Goal: Task Accomplishment & Management: Complete application form

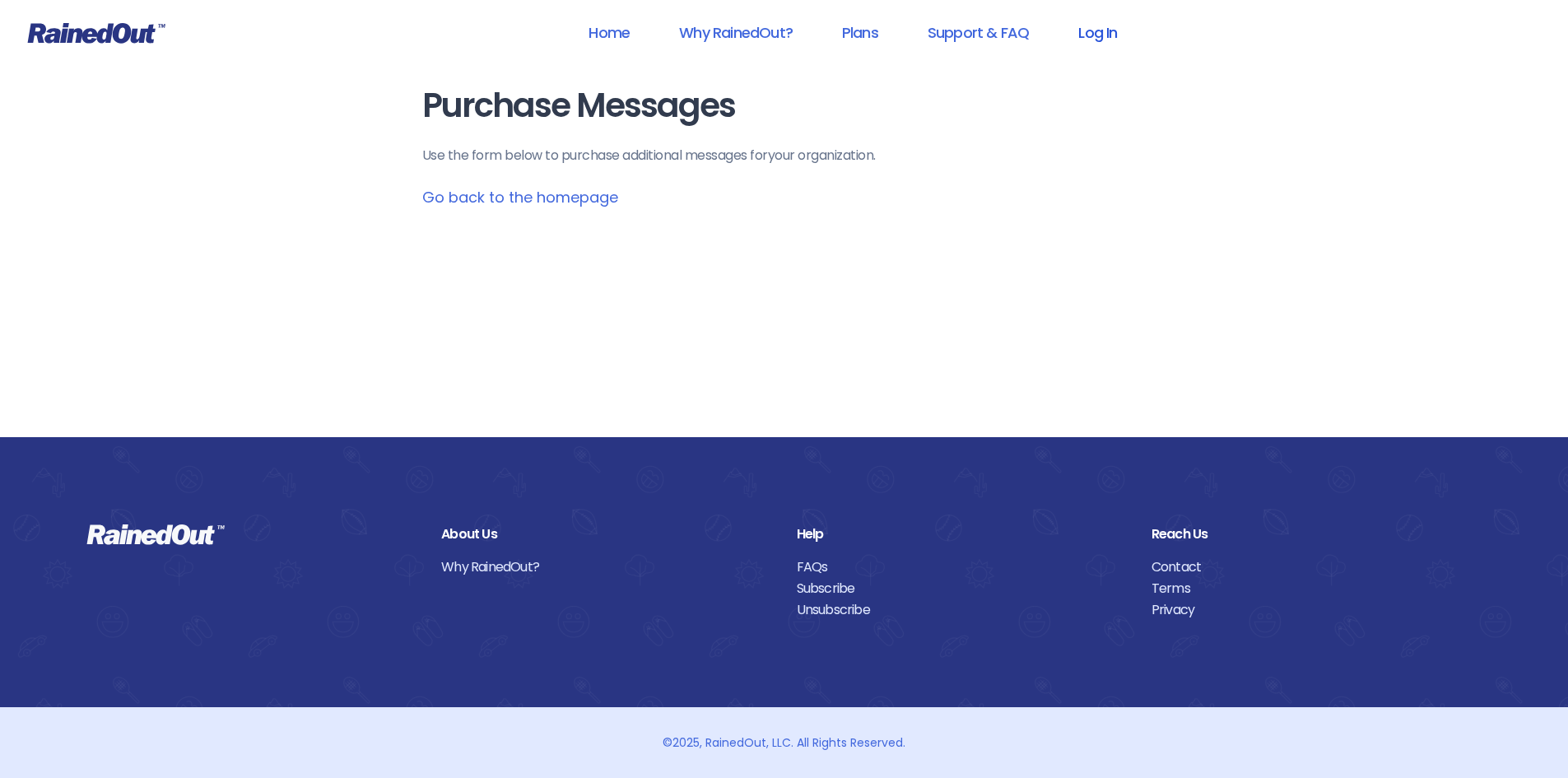
click at [1106, 32] on link "Log In" at bounding box center [1098, 33] width 81 height 37
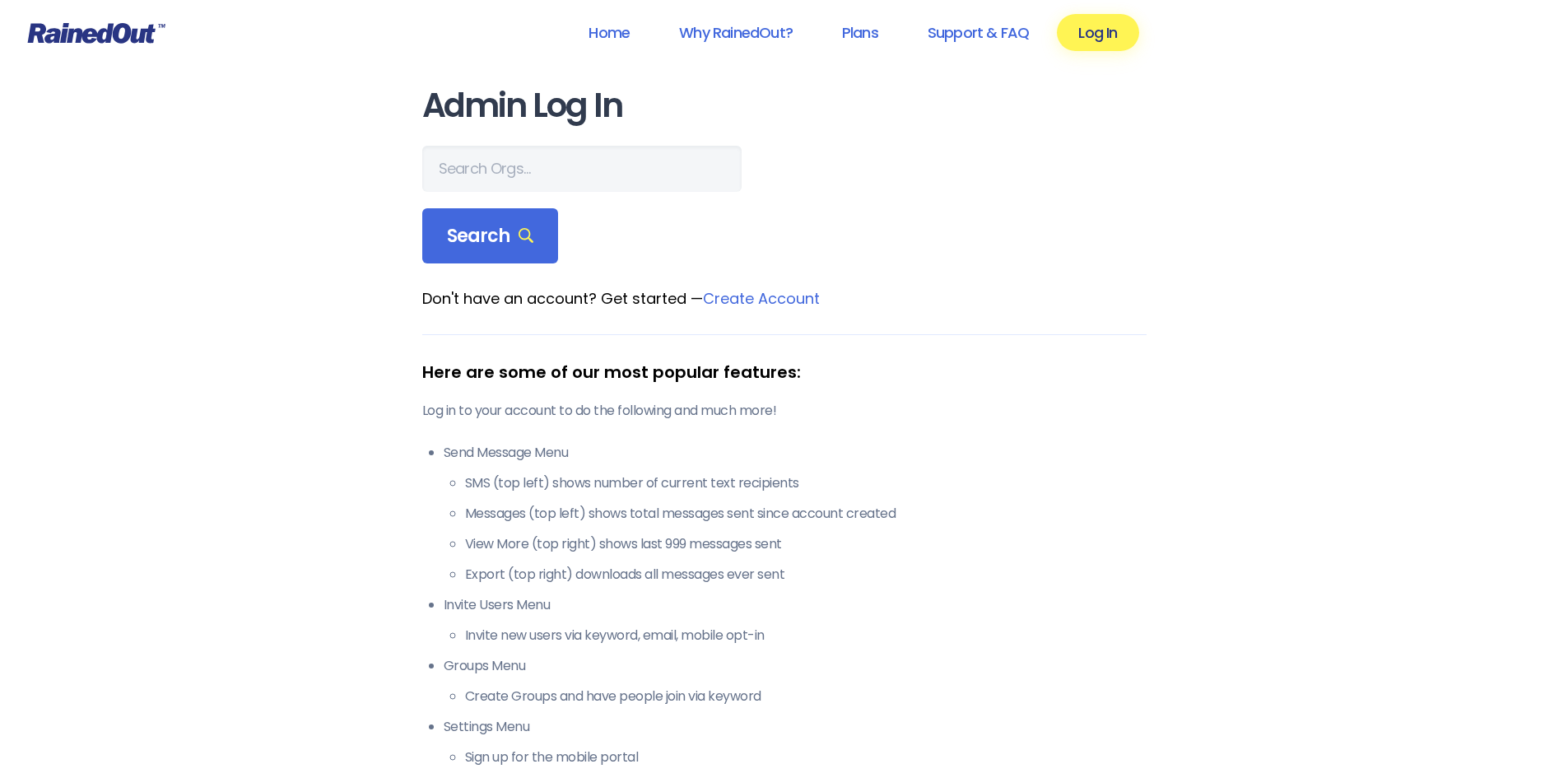
click at [508, 144] on main "Admin Log In Search Don't have an account? Get started — Create Account Here ar…" at bounding box center [784, 480] width 725 height 784
click at [512, 159] on input "text" at bounding box center [581, 169] width 319 height 46
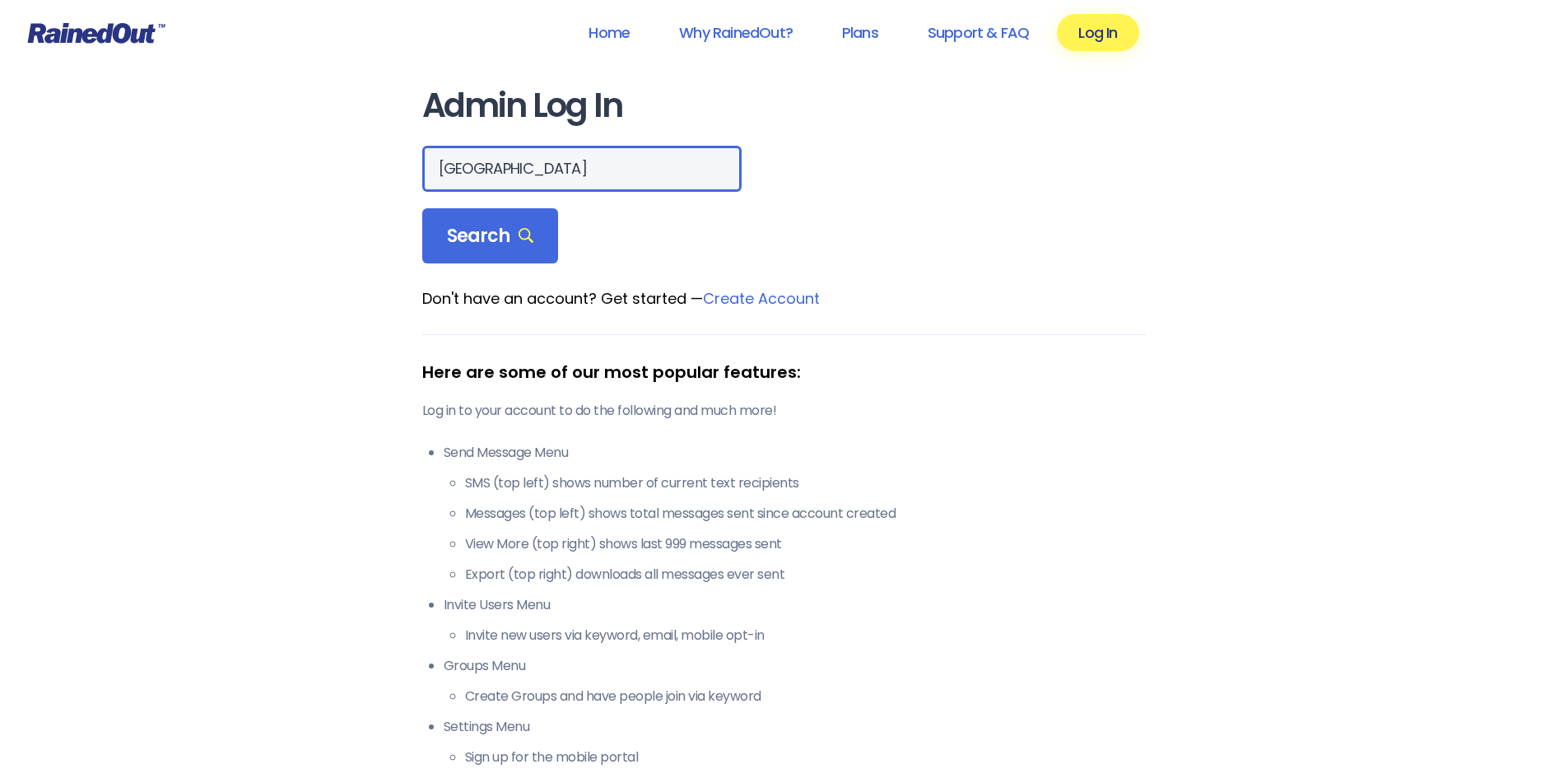
type input "[GEOGRAPHIC_DATA]"
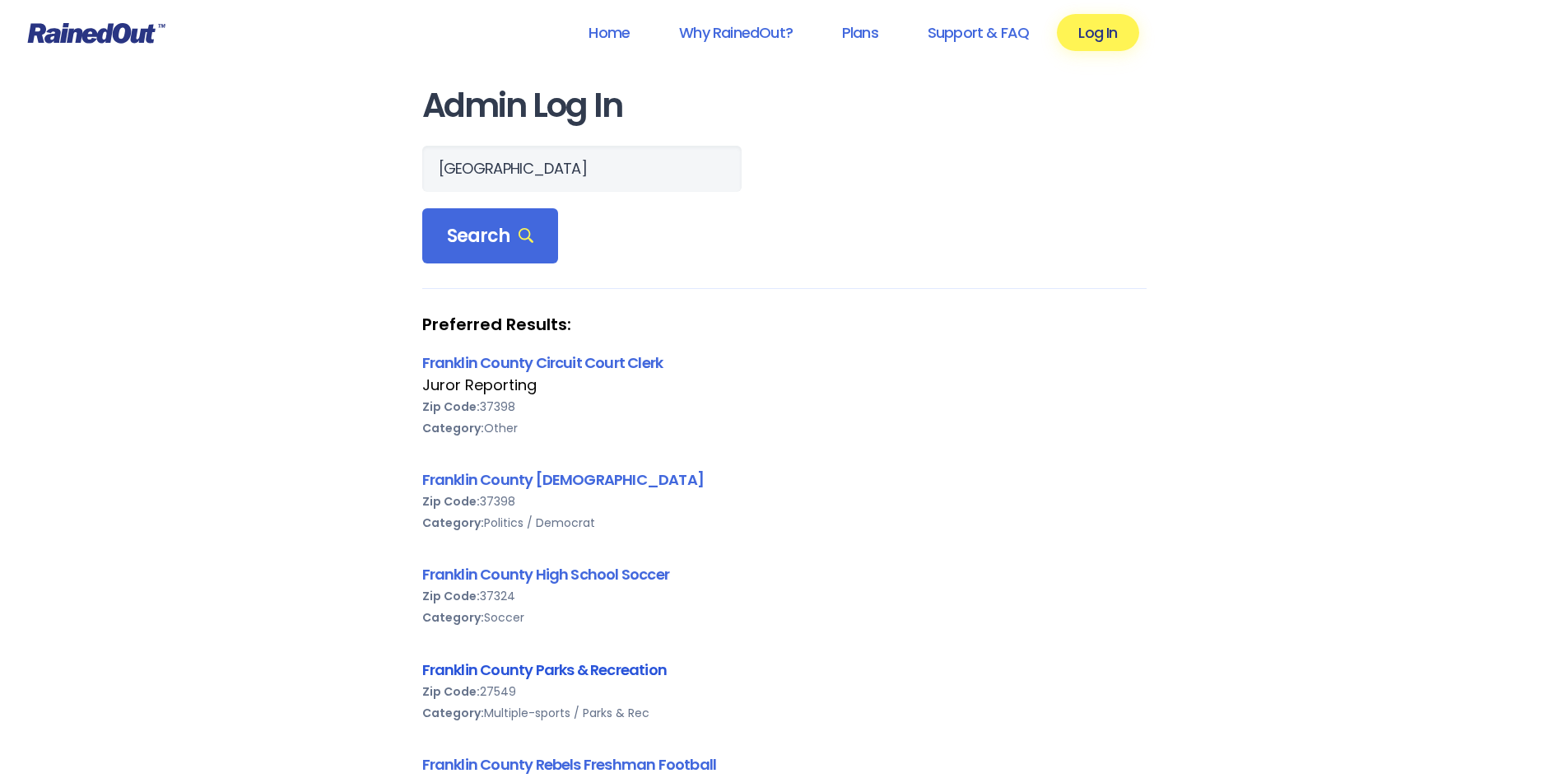
click at [581, 668] on link "Franklin County Parks & Recreation" at bounding box center [544, 669] width 244 height 20
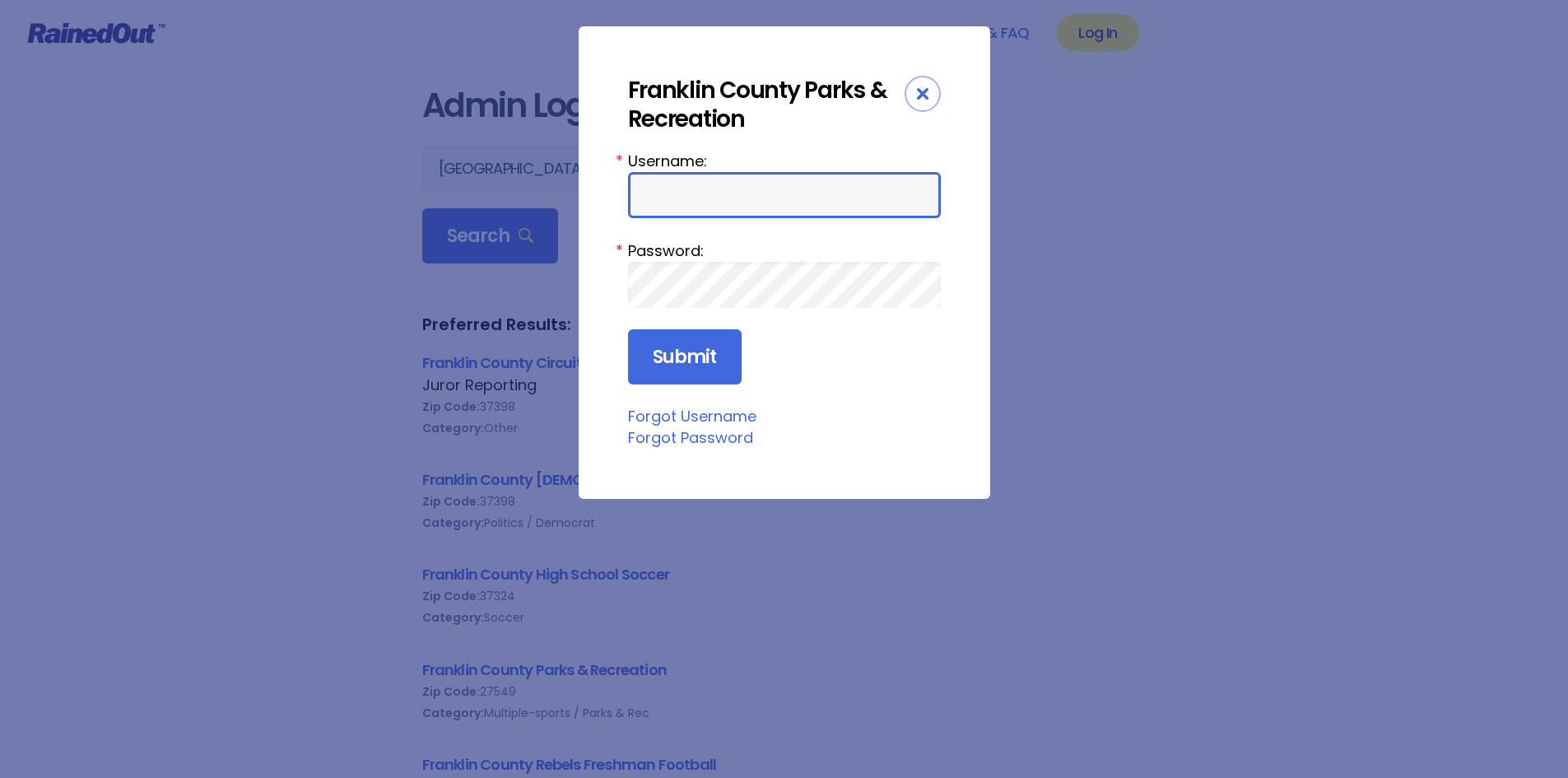
type input "LockamyE"
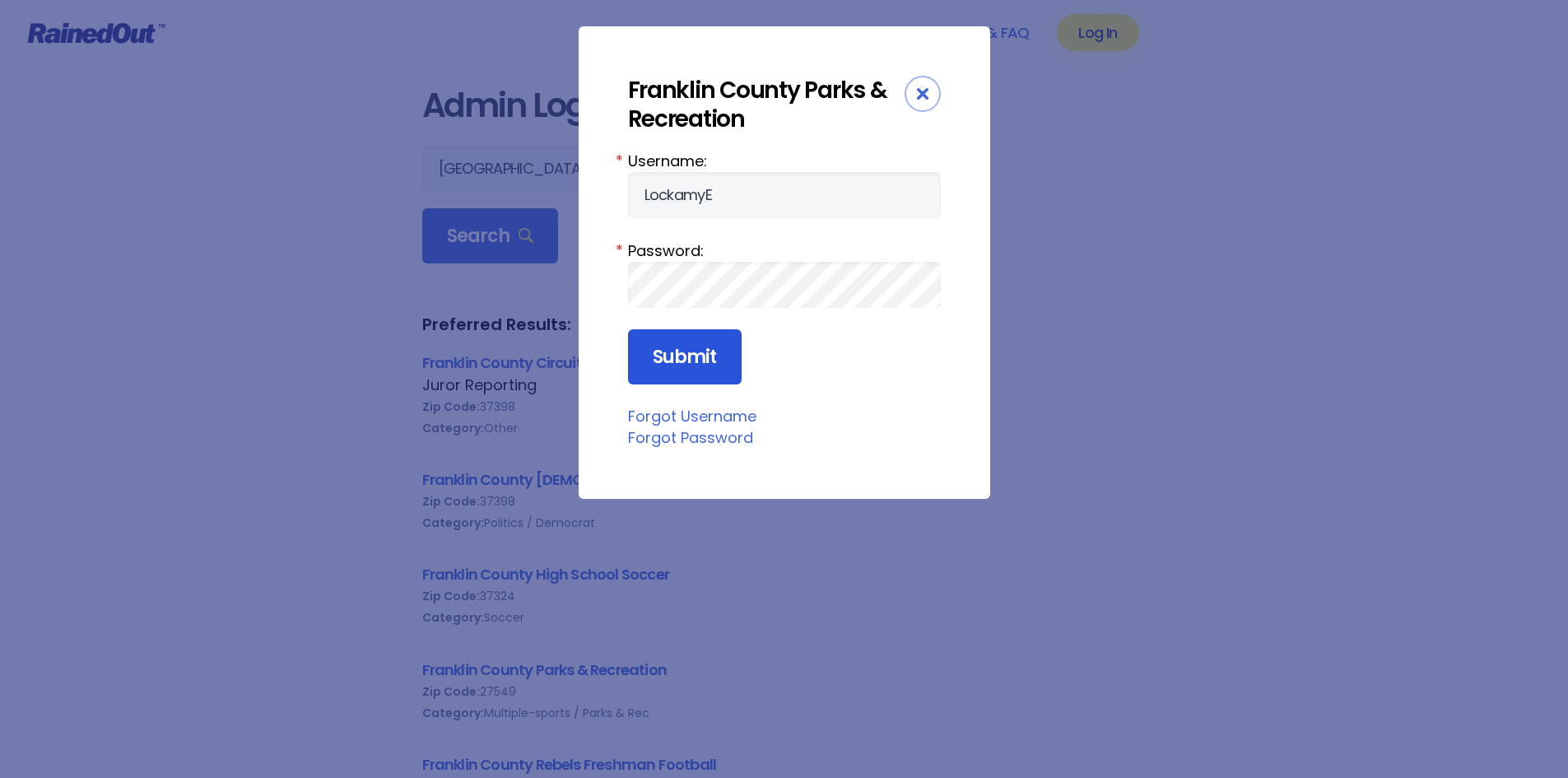
click at [703, 351] on input "Submit" at bounding box center [685, 357] width 113 height 56
